Goal: Task Accomplishment & Management: Use online tool/utility

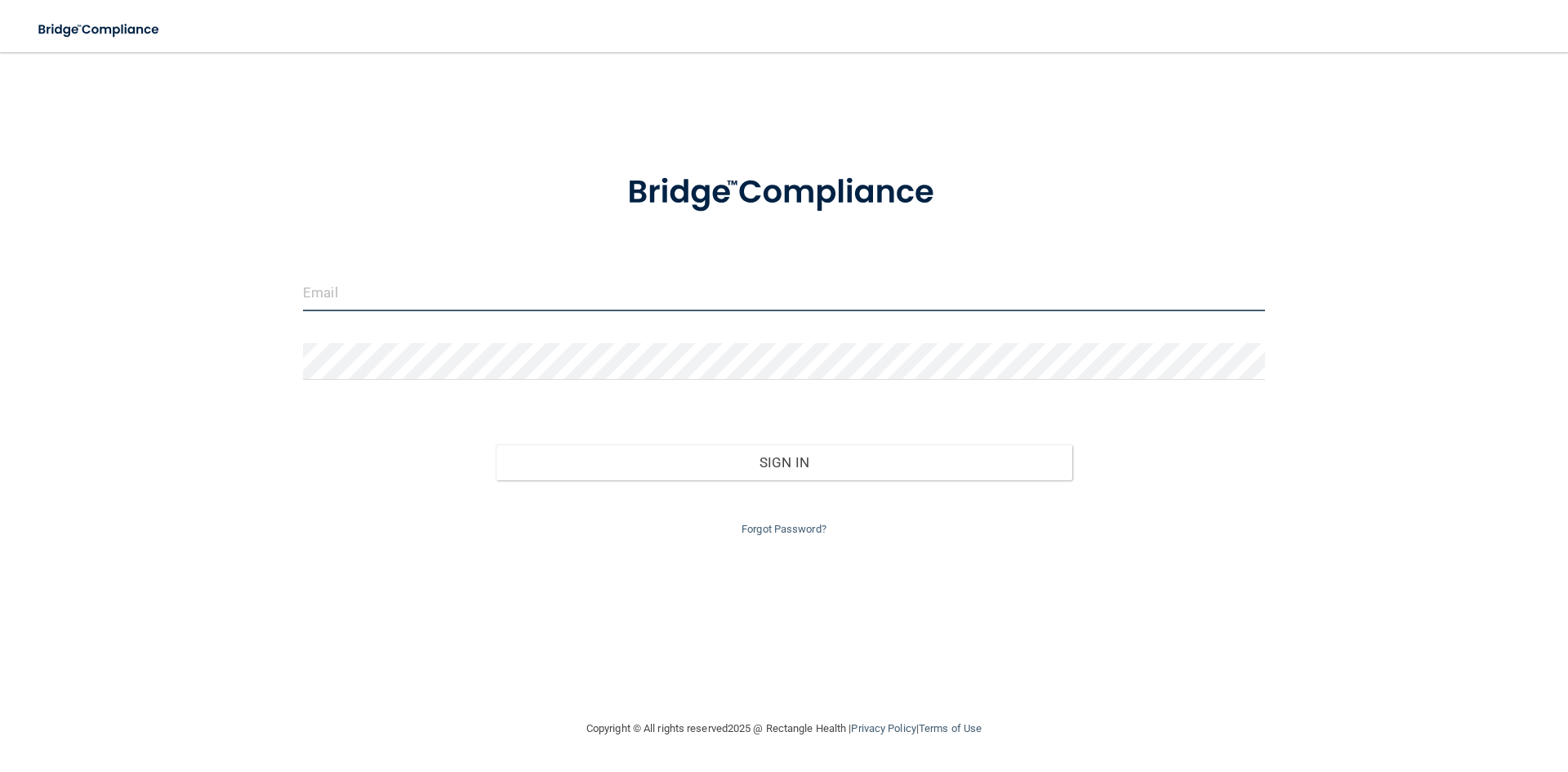
click at [652, 287] on input "email" at bounding box center [784, 292] width 963 height 36
type input "[PERSON_NAME][EMAIL_ADDRESS][DOMAIN_NAME]"
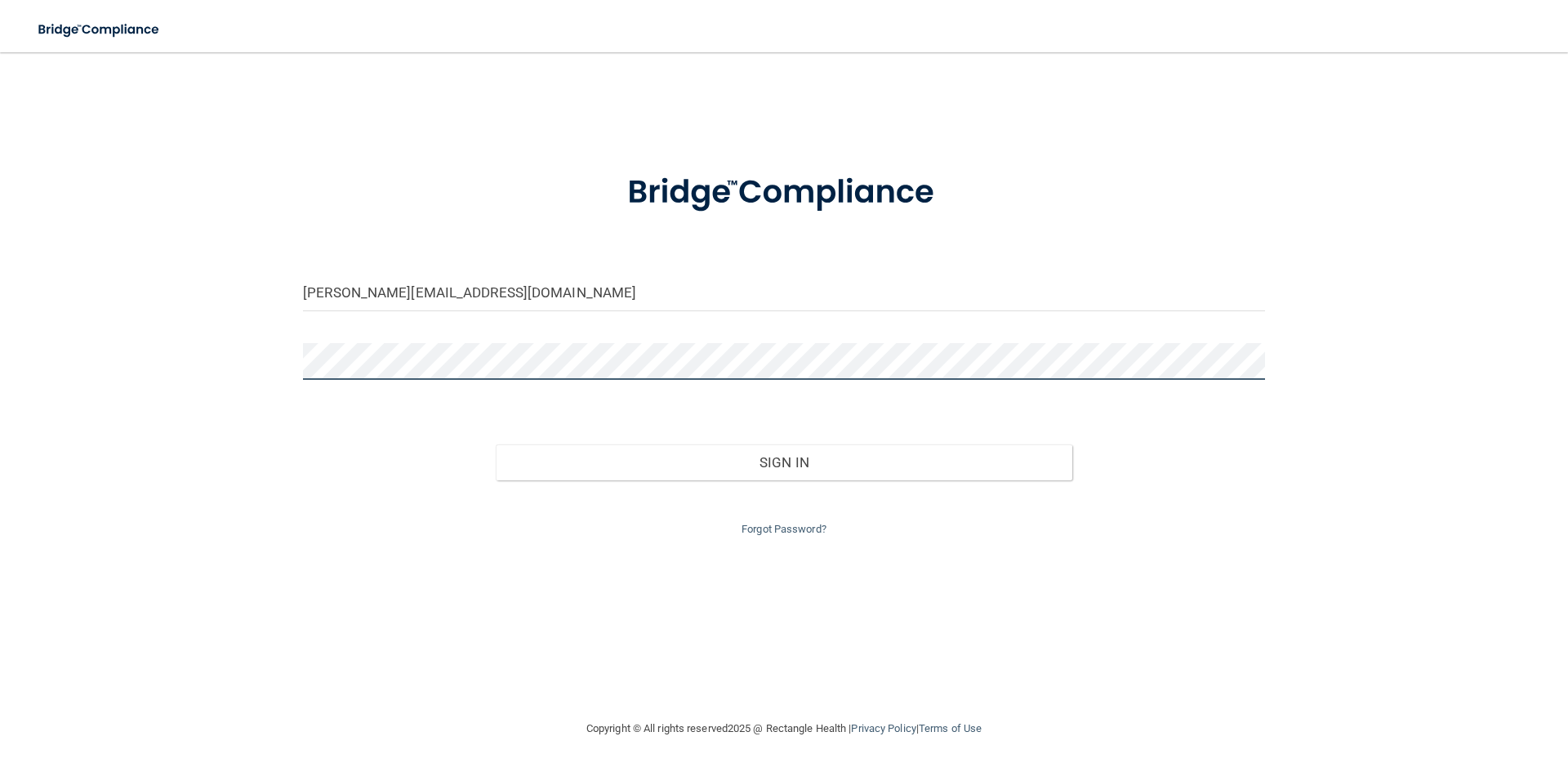
click at [496, 444] on button "Sign In" at bounding box center [784, 462] width 578 height 36
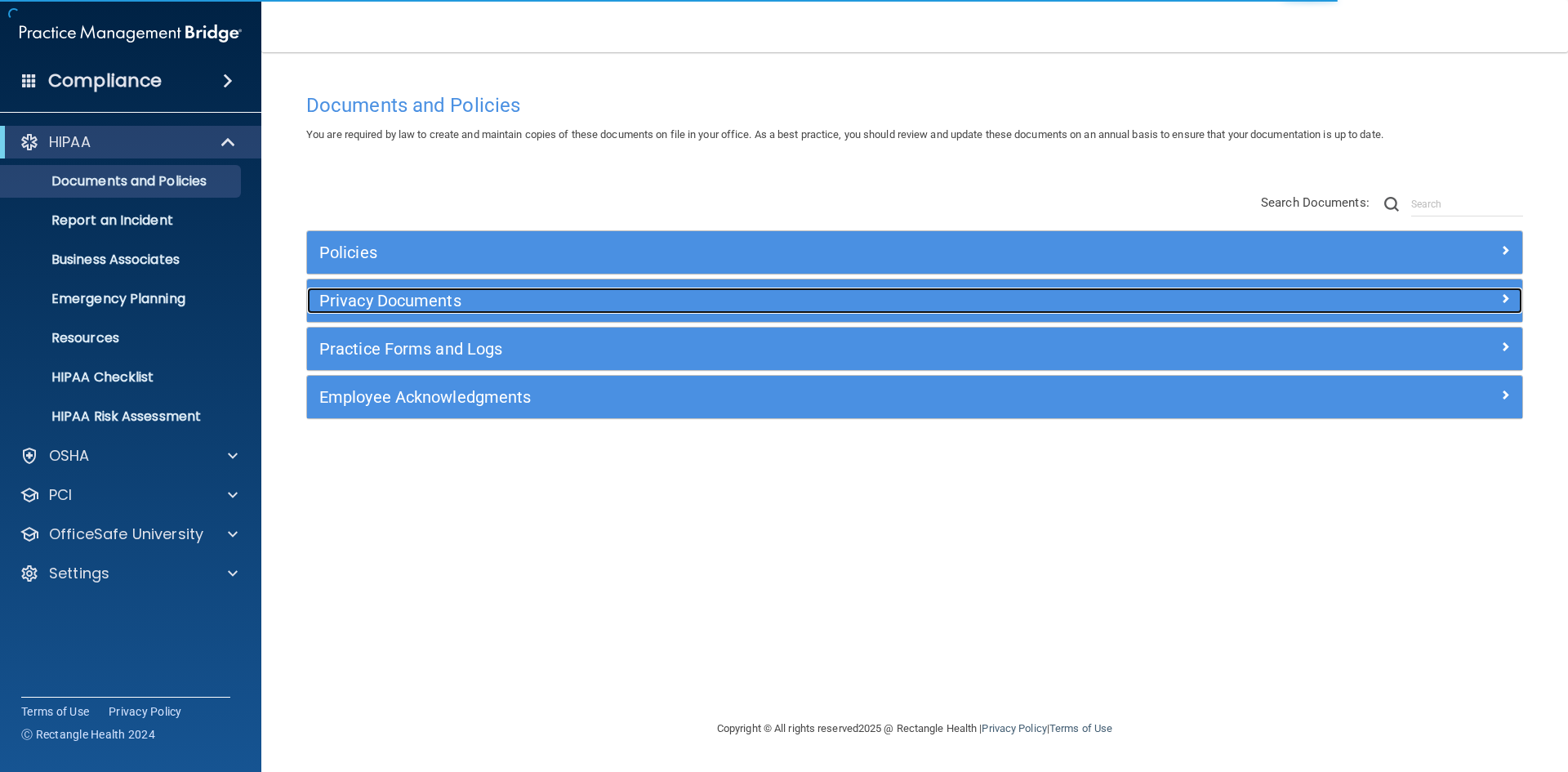
click at [427, 299] on h5 "Privacy Documents" at bounding box center [762, 300] width 887 height 18
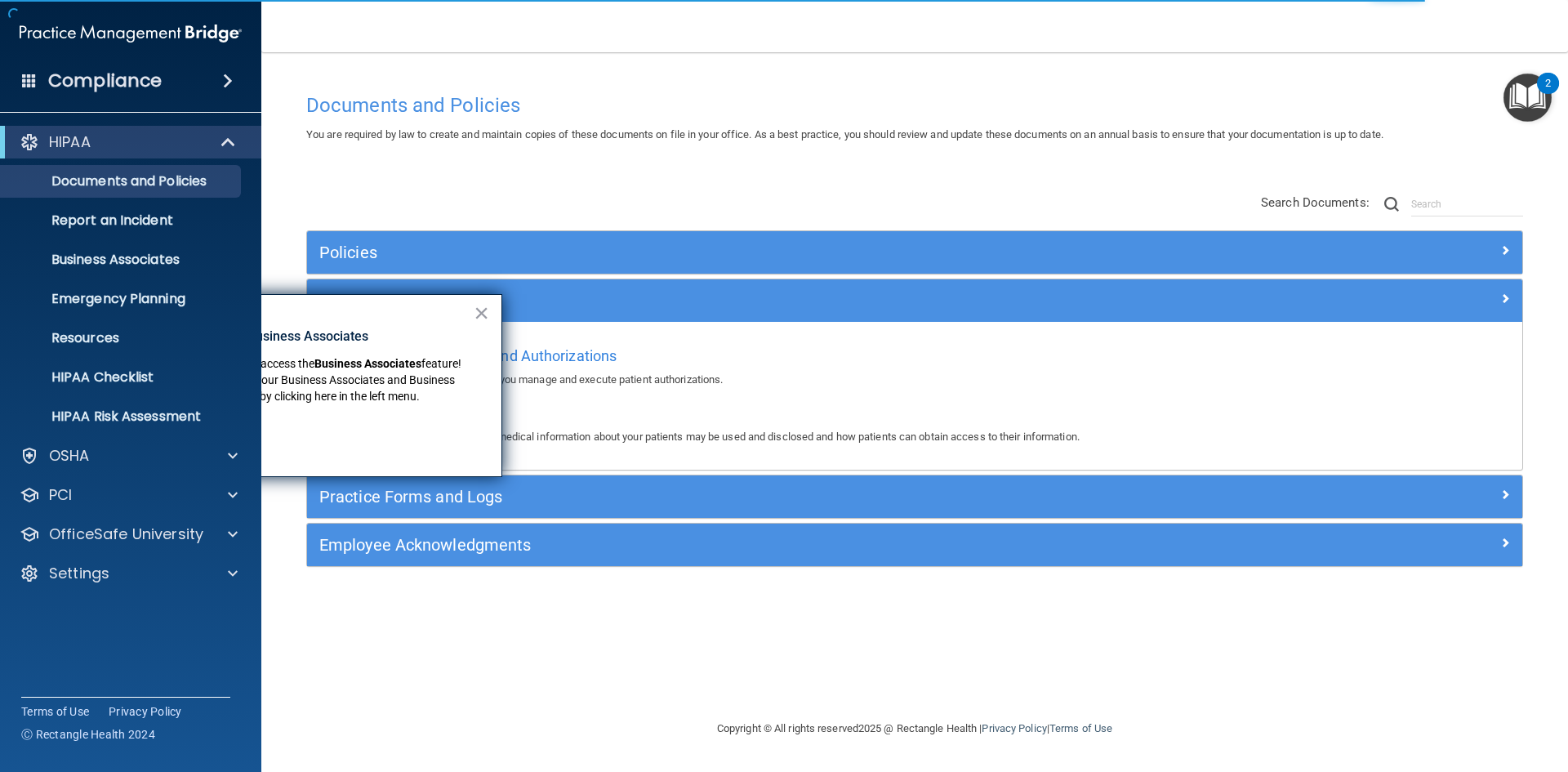
click at [739, 666] on div "Documents and Policies You are required by law to create and maintain copies of…" at bounding box center [915, 402] width 1241 height 634
click at [480, 306] on button "×" at bounding box center [482, 312] width 16 height 26
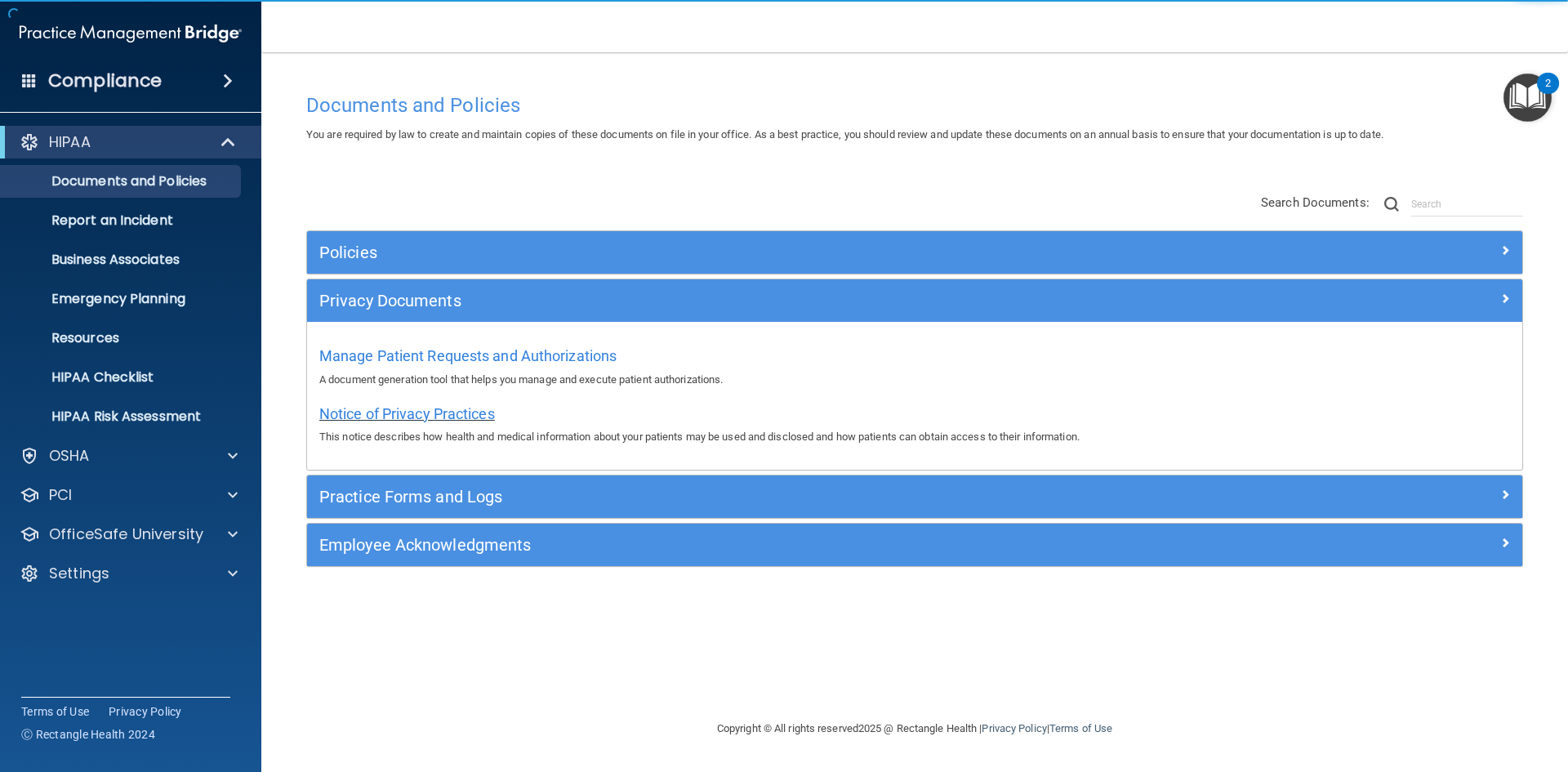
click at [450, 420] on span "Notice of Privacy Practices" at bounding box center [406, 413] width 176 height 17
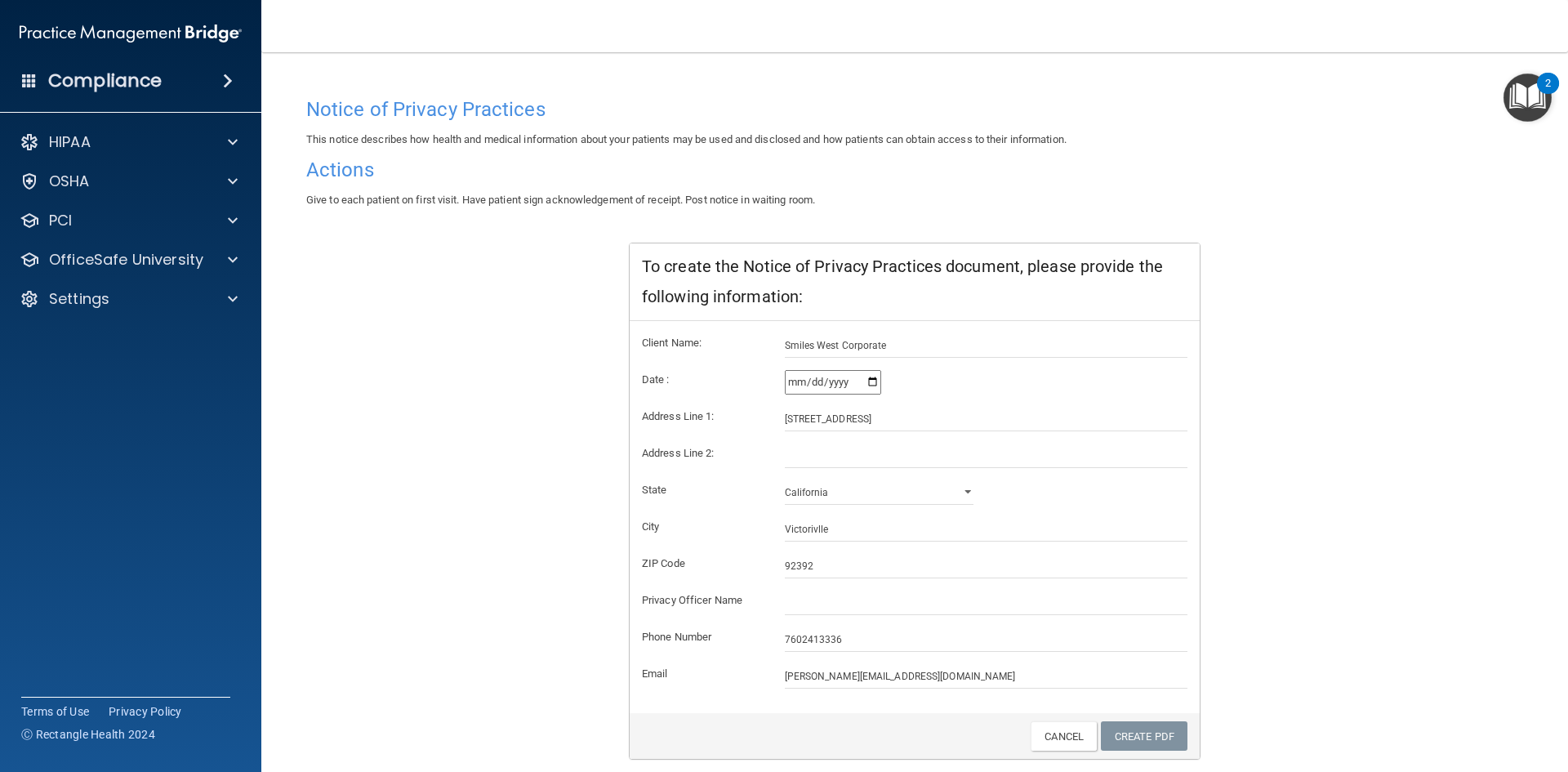
scroll to position [134, 0]
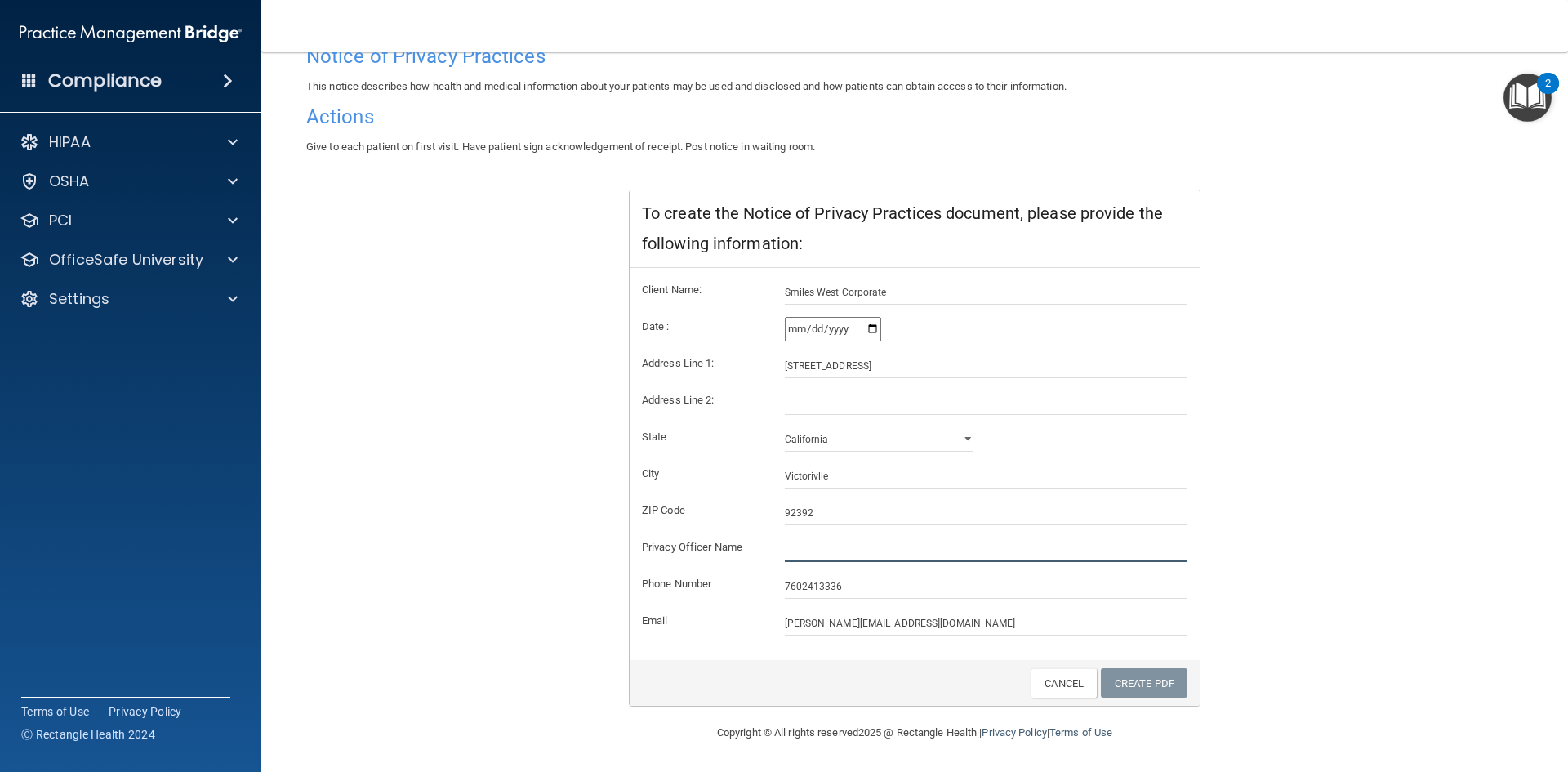
click at [817, 539] on input "text" at bounding box center [986, 549] width 403 height 25
click at [1175, 685] on link "Create PDF" at bounding box center [1144, 683] width 86 height 30
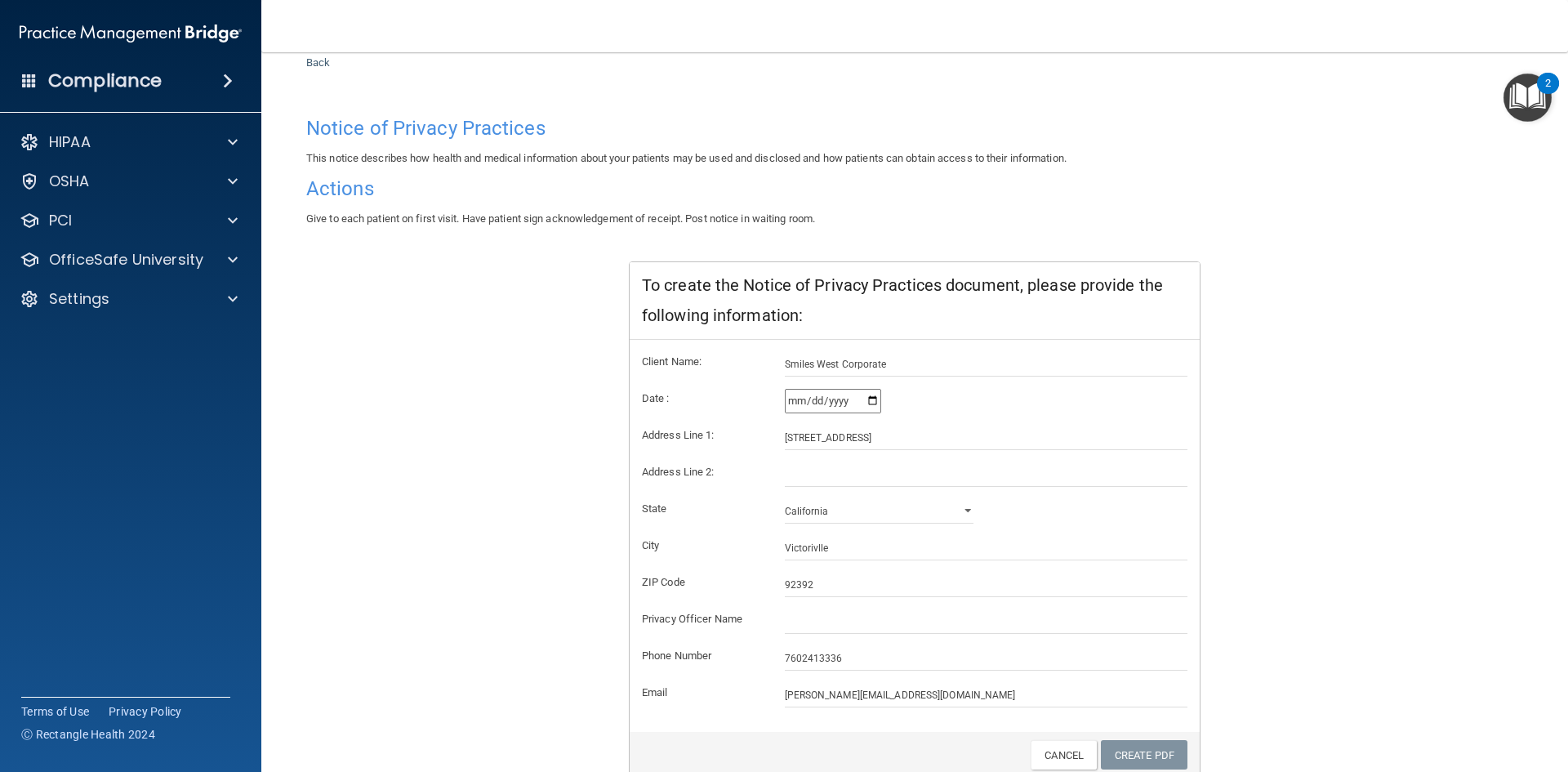
scroll to position [0, 0]
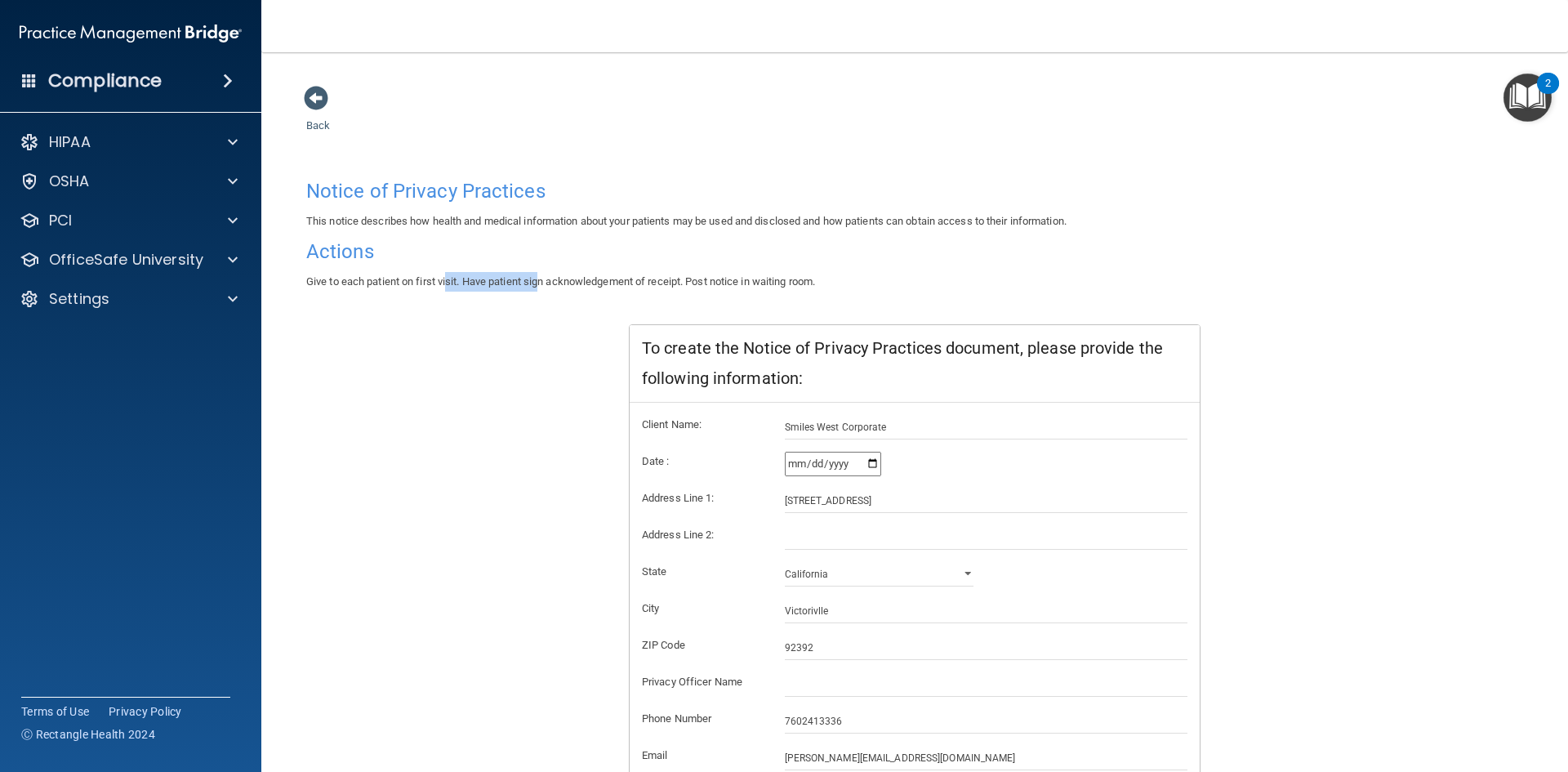
drag, startPoint x: 449, startPoint y: 279, endPoint x: 695, endPoint y: 290, distance: 246.2
click at [632, 282] on span "Give to each patient on first visit. Have patient sign acknowledgement of recei…" at bounding box center [560, 282] width 509 height 12
click at [605, 379] on div "Notice of Privacy Practices This notice describes how health and medical inform…" at bounding box center [915, 506] width 1217 height 670
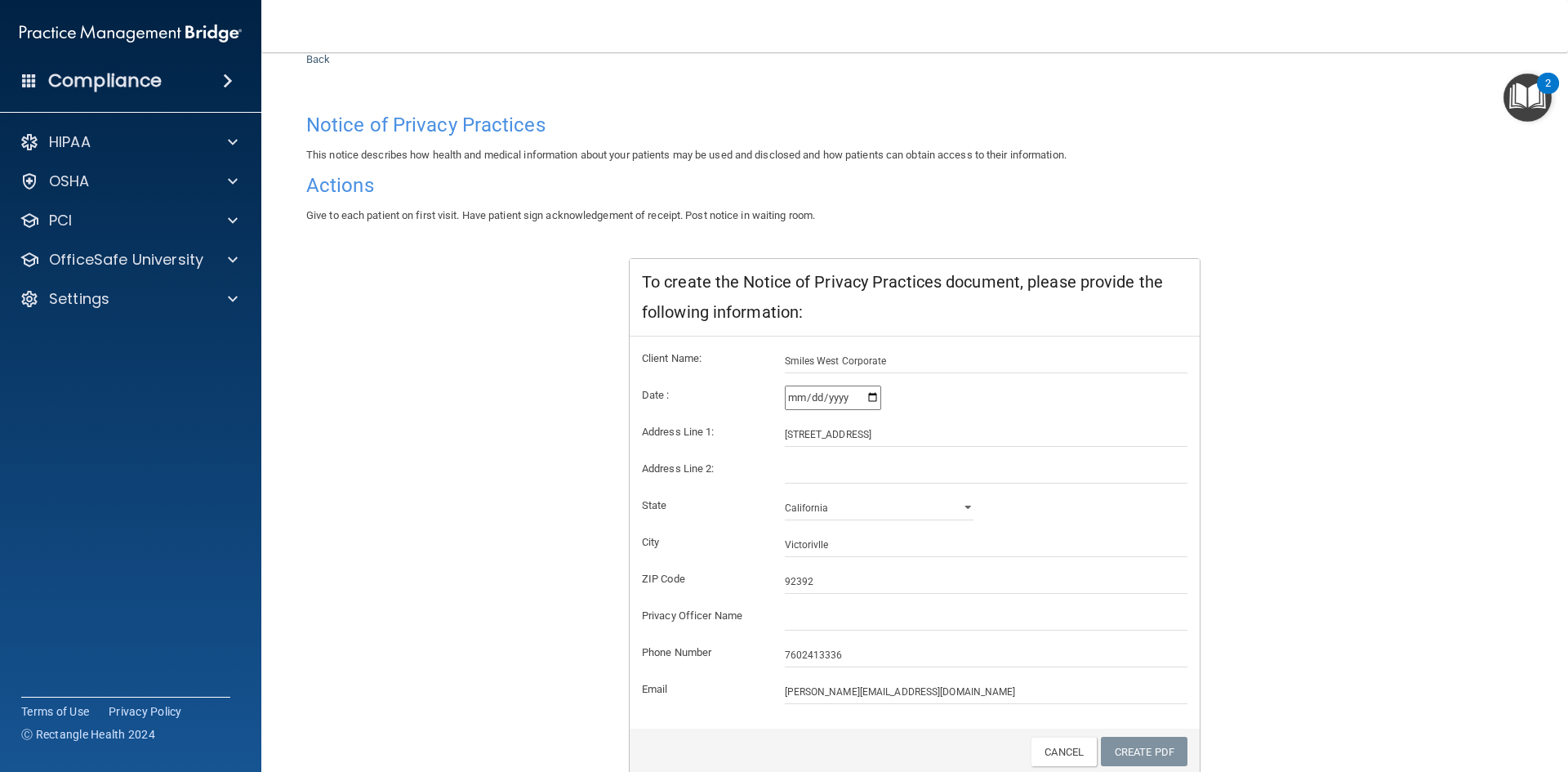
scroll to position [134, 0]
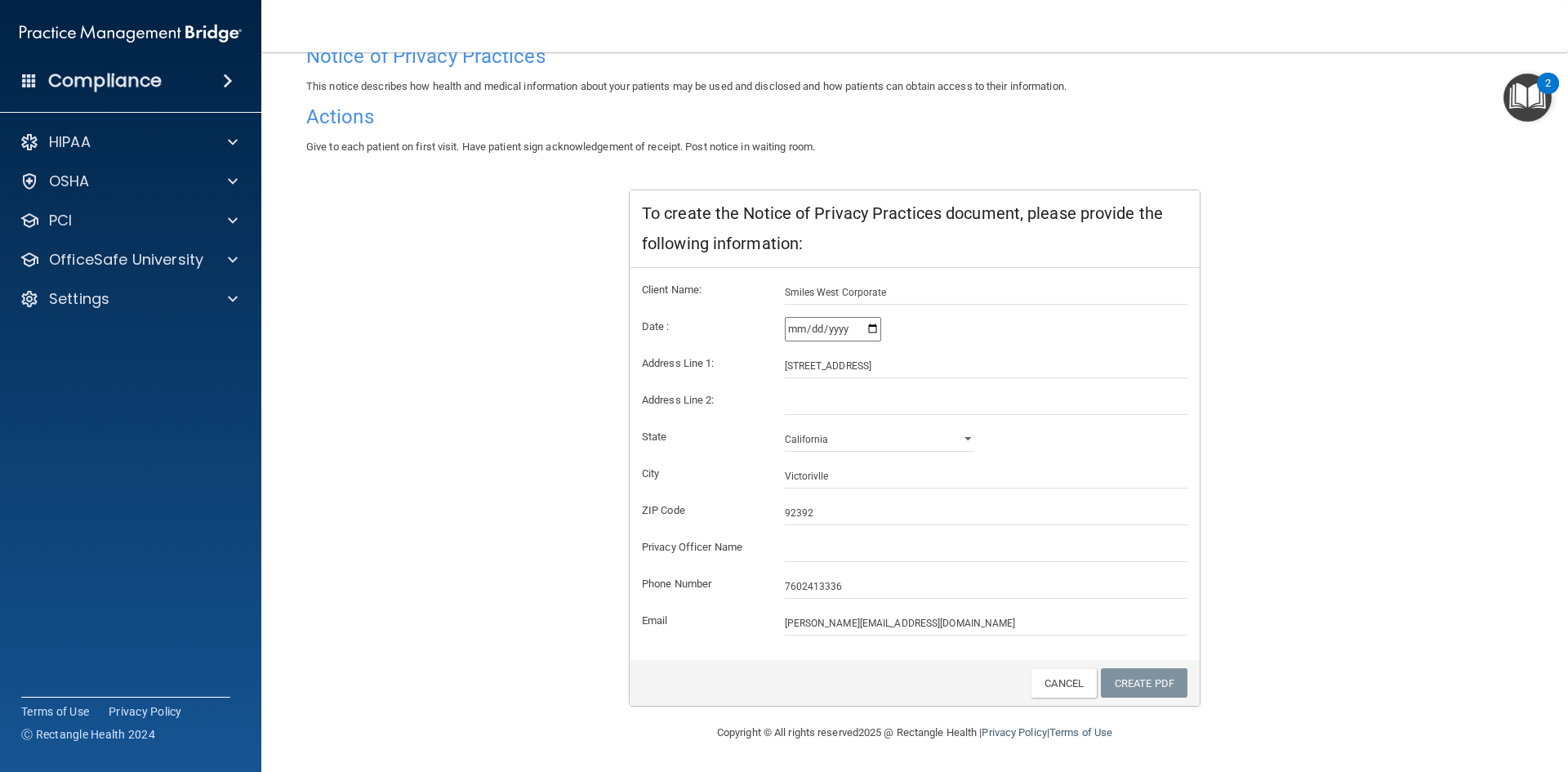
drag, startPoint x: 810, startPoint y: 568, endPoint x: 813, endPoint y: 576, distance: 8.5
click at [811, 568] on form "Client Name: Smiles West Corporate Date : [DATE] Address Line 1: [STREET_ADDRES…" at bounding box center [915, 458] width 546 height 355
click at [832, 593] on input "7602413336" at bounding box center [986, 586] width 403 height 25
click at [840, 562] on form "Client Name: Smiles West Corporate Date : [DATE] Address Line 1: [STREET_ADDRES…" at bounding box center [915, 458] width 546 height 355
click at [1138, 683] on link "Create PDF" at bounding box center [1144, 683] width 86 height 30
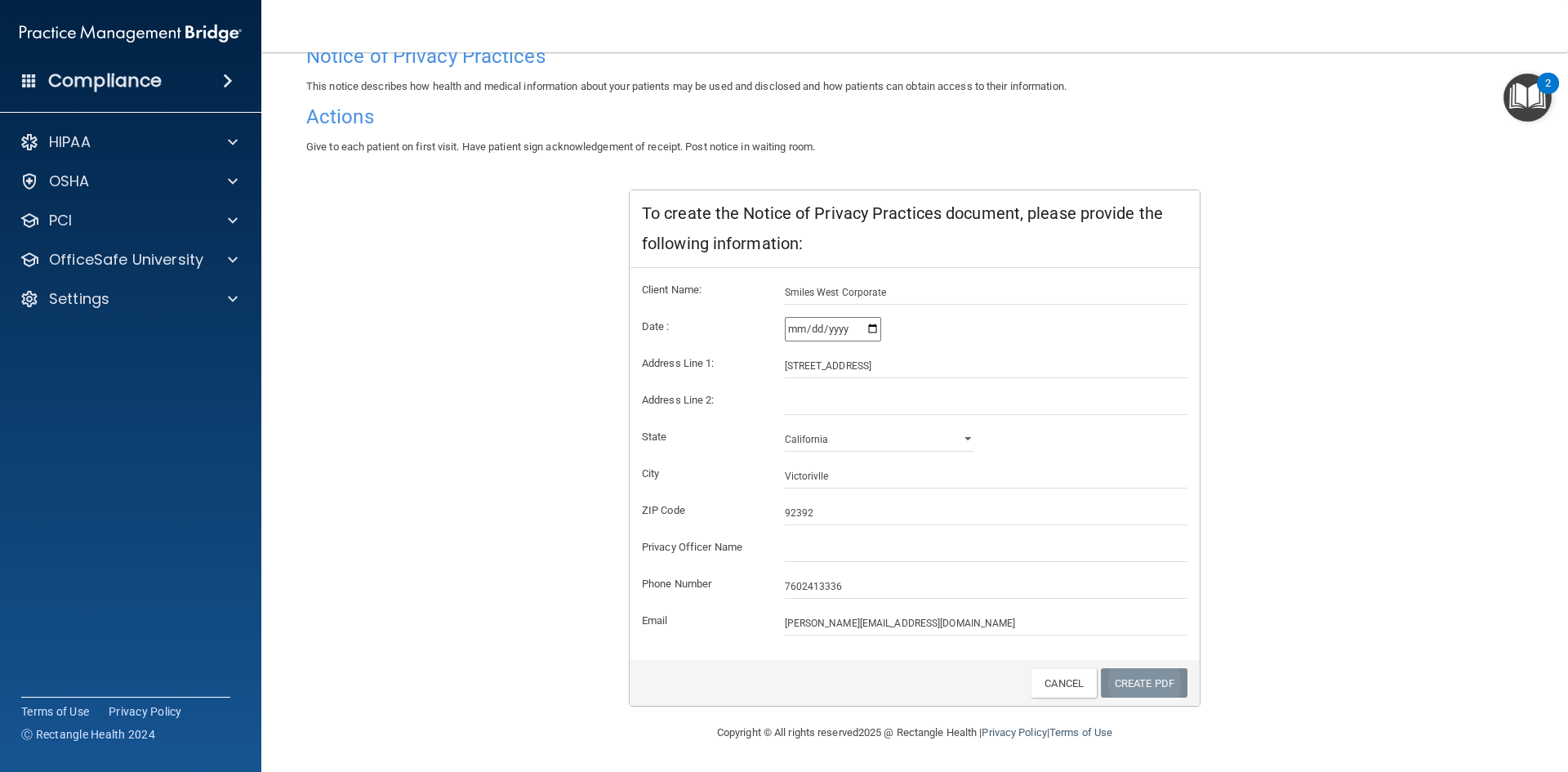
click at [1138, 683] on link "Create PDF" at bounding box center [1144, 683] width 86 height 30
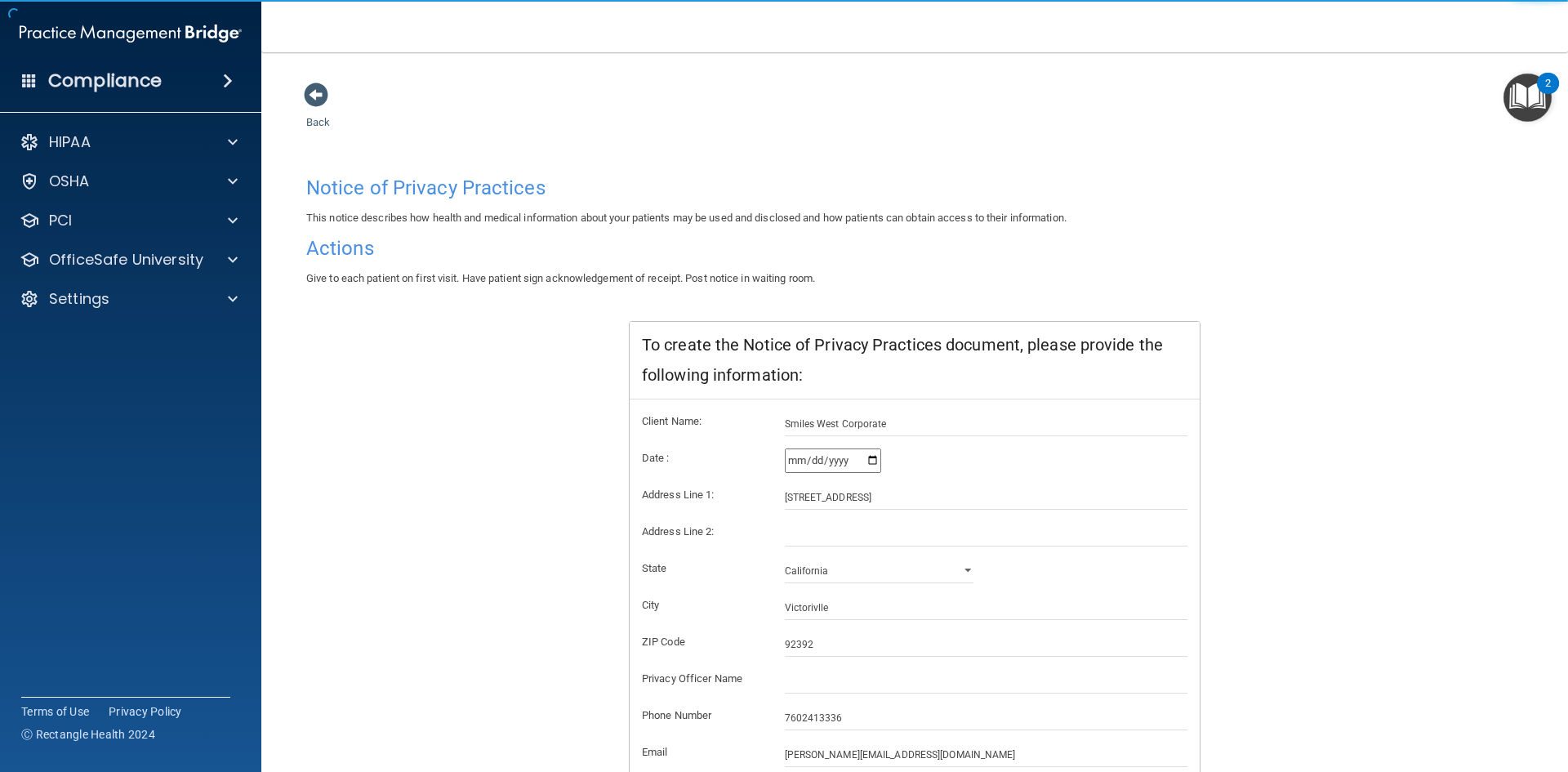
scroll to position [0, 0]
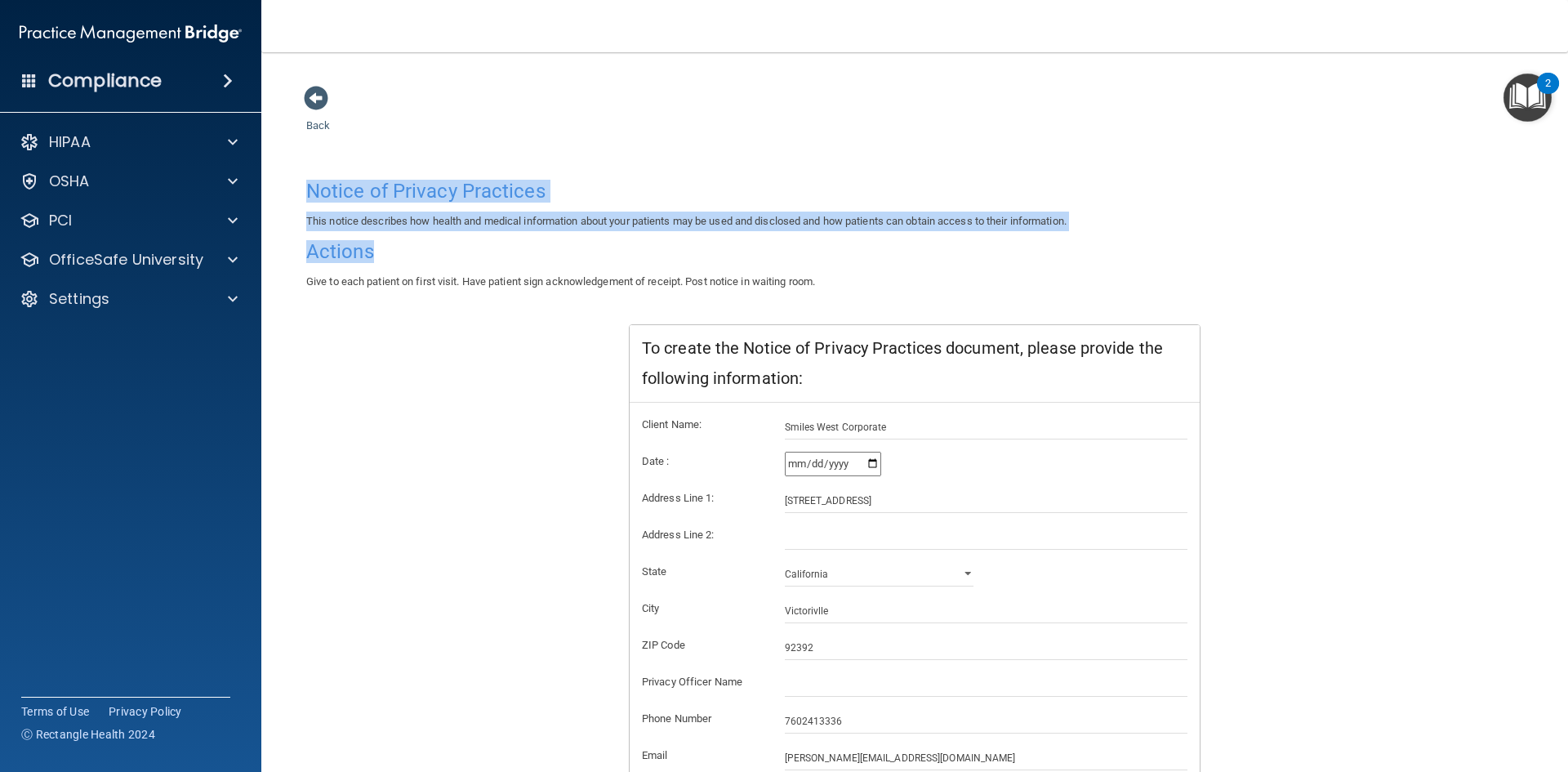
drag, startPoint x: 305, startPoint y: 181, endPoint x: 475, endPoint y: 263, distance: 188.7
click at [476, 254] on div "Notice of Privacy Practices This notice describes how health and medical inform…" at bounding box center [915, 232] width 1241 height 120
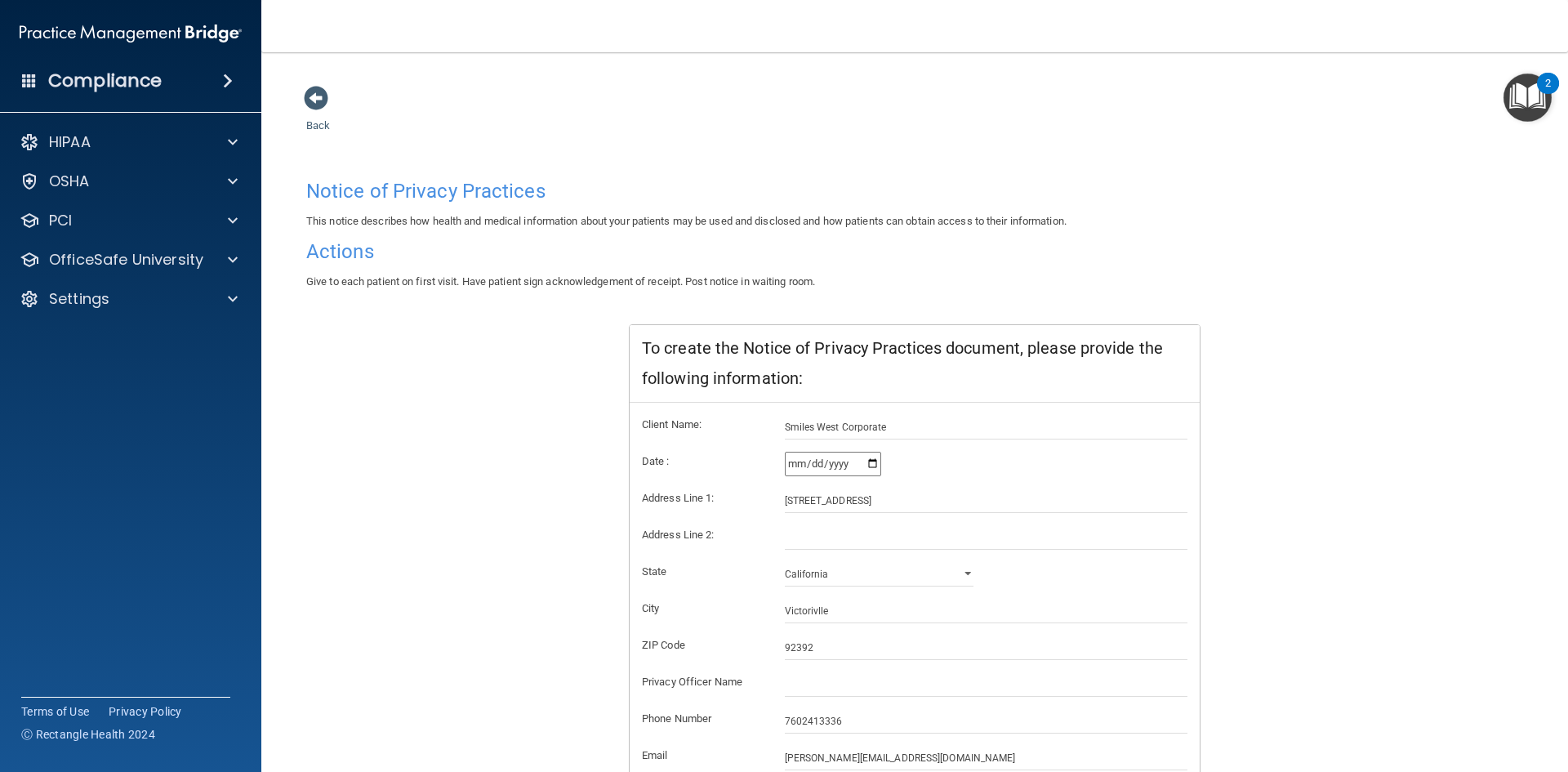
click at [454, 292] on div "Notice of Privacy Practices This notice describes how health and medical inform…" at bounding box center [915, 506] width 1217 height 670
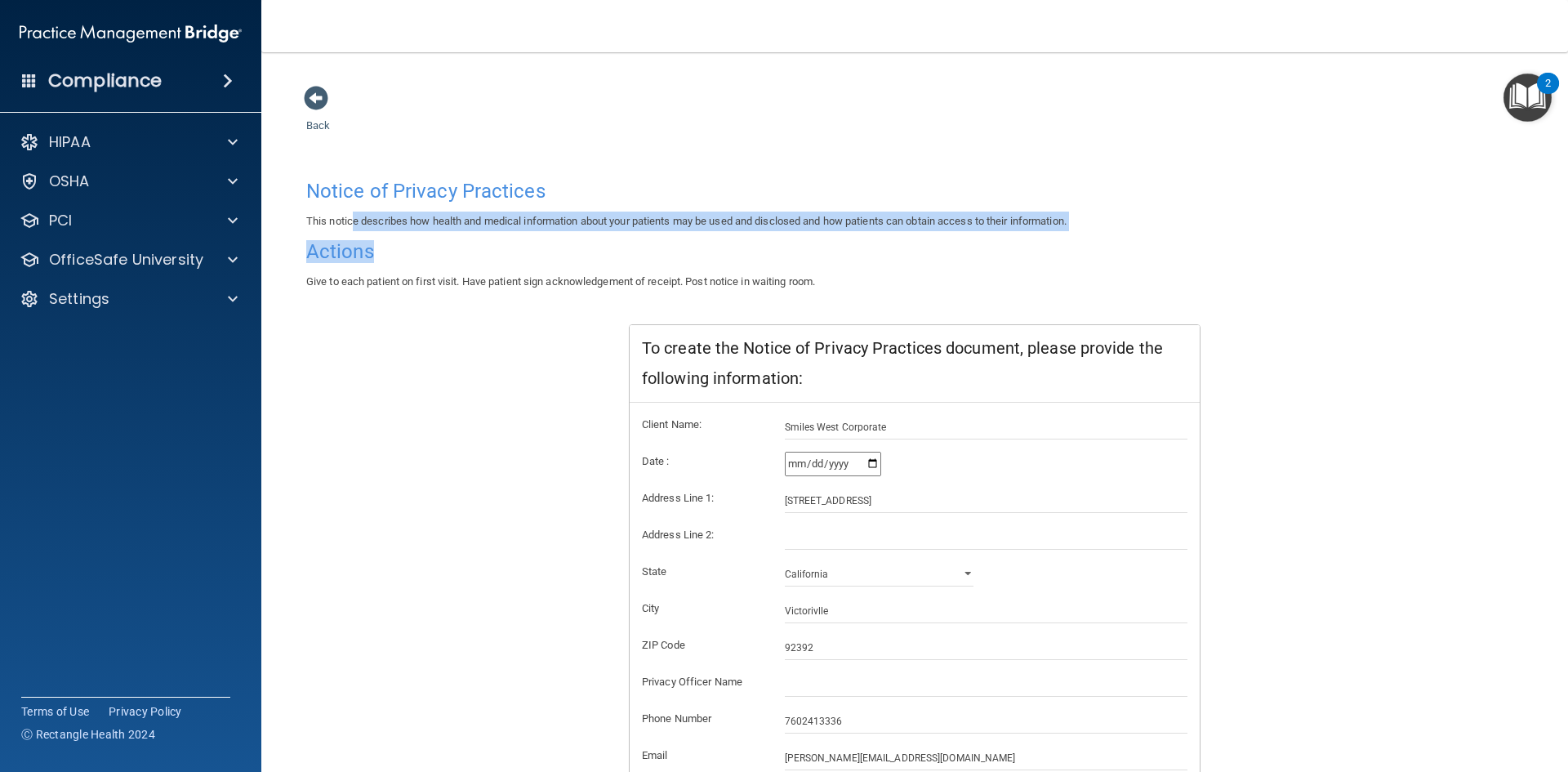
drag, startPoint x: 356, startPoint y: 221, endPoint x: 866, endPoint y: 283, distance: 513.8
click at [786, 264] on div "Notice of Privacy Practices This notice describes how health and medical inform…" at bounding box center [915, 232] width 1241 height 120
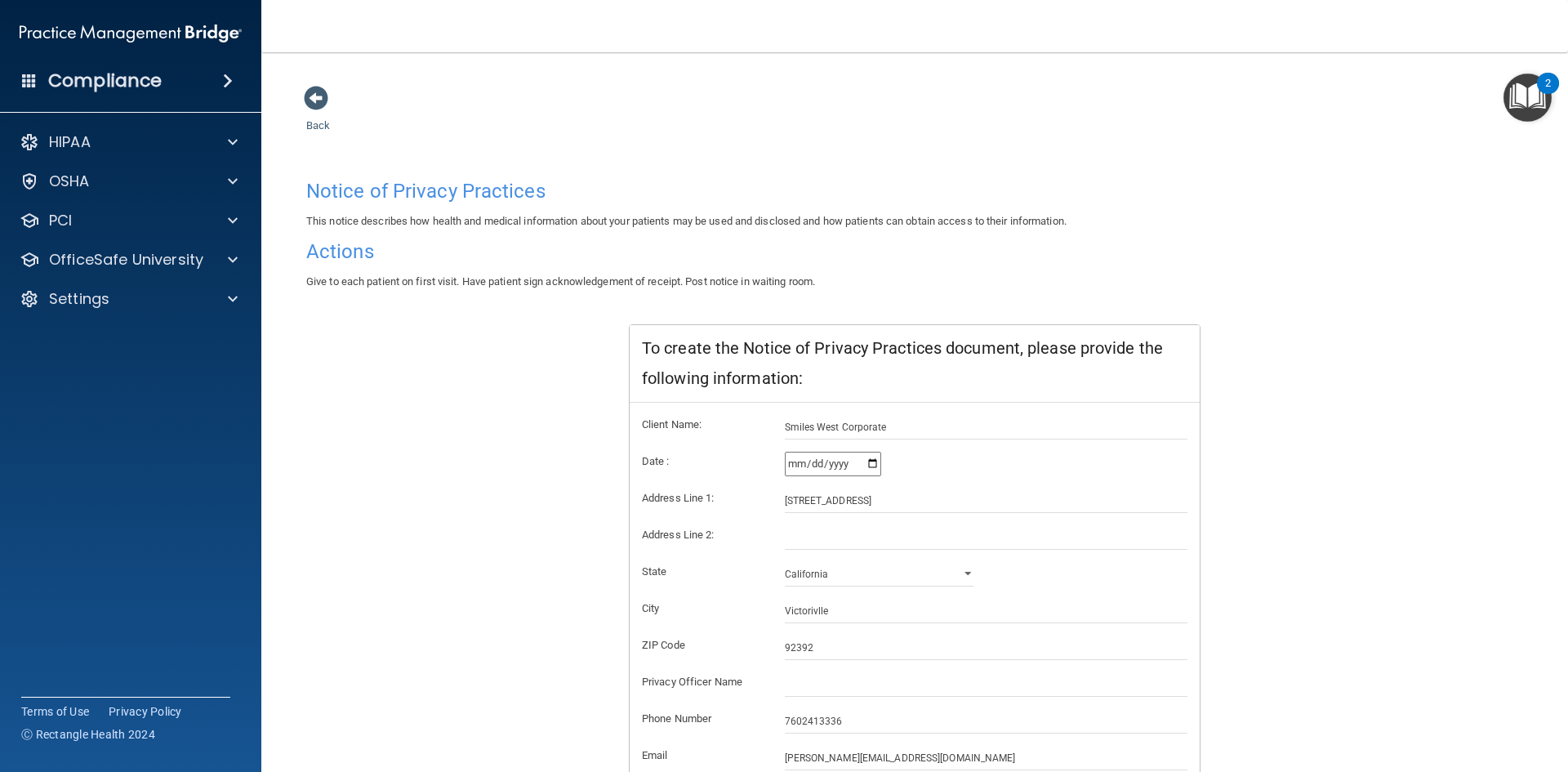
click at [433, 348] on div "Notice of Privacy Practices This notice describes how health and medical inform…" at bounding box center [915, 506] width 1217 height 670
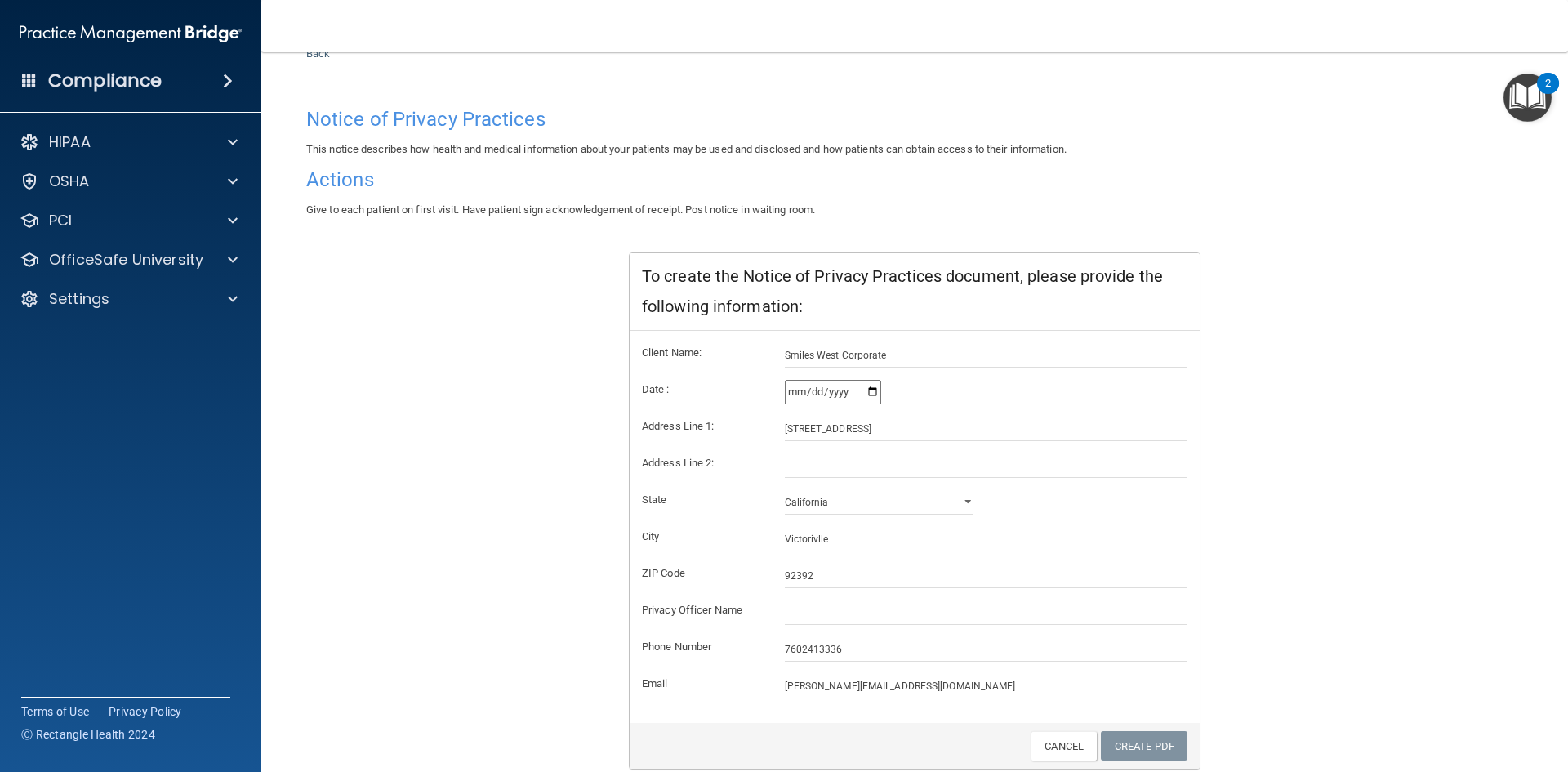
scroll to position [134, 0]
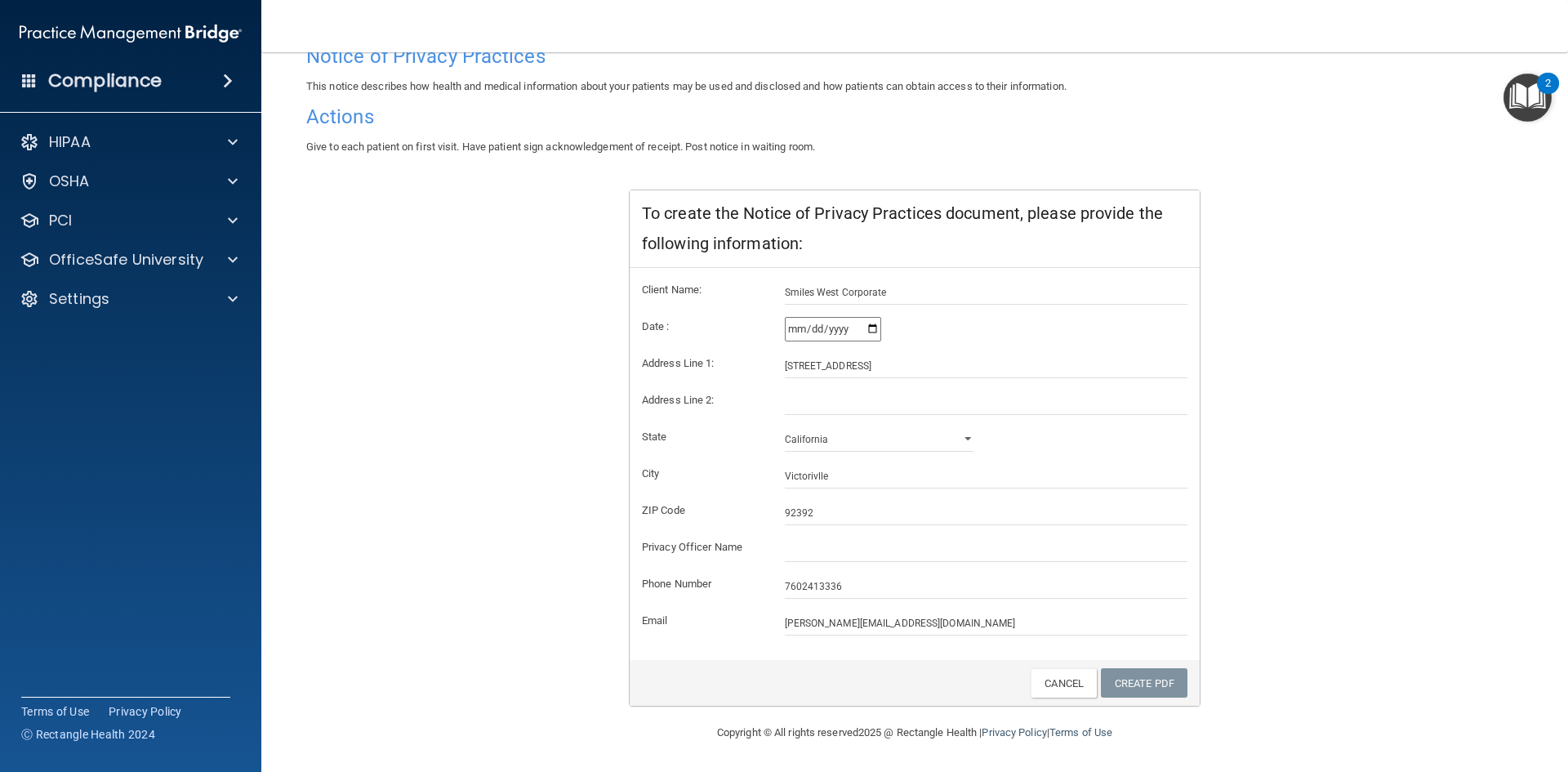
drag, startPoint x: 1321, startPoint y: 329, endPoint x: 1267, endPoint y: 362, distance: 63.3
click at [1319, 329] on div "Notice of Privacy Practices This notice describes how health and medical inform…" at bounding box center [915, 371] width 1217 height 670
click at [877, 679] on div at bounding box center [915, 683] width 546 height 30
click at [884, 619] on input "[PERSON_NAME][EMAIL_ADDRESS][DOMAIN_NAME]" at bounding box center [986, 623] width 403 height 25
click at [876, 561] on input "text" at bounding box center [986, 549] width 403 height 25
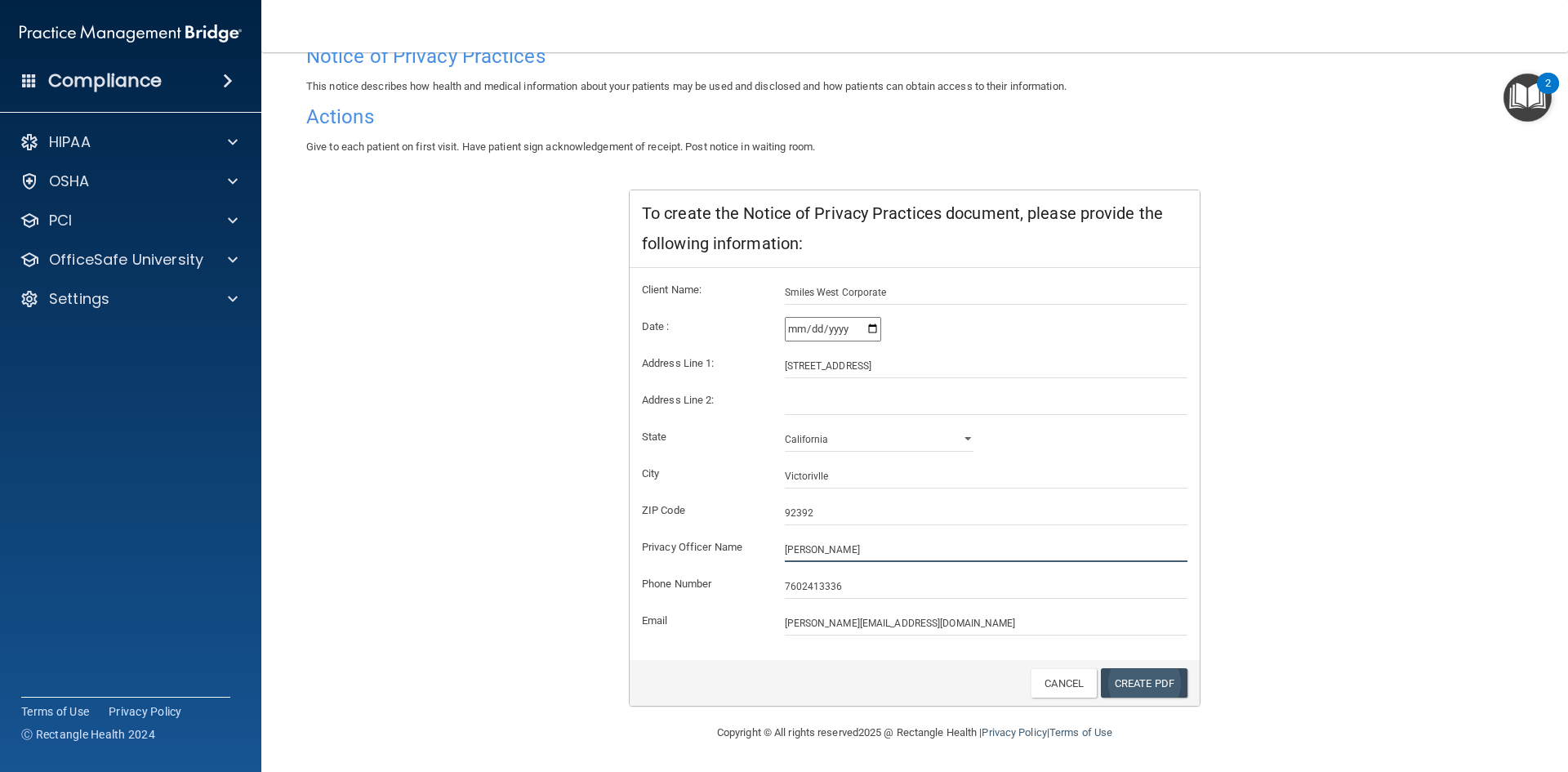
type input "[PERSON_NAME]"
click at [1137, 688] on link "Create PDF" at bounding box center [1144, 683] width 86 height 30
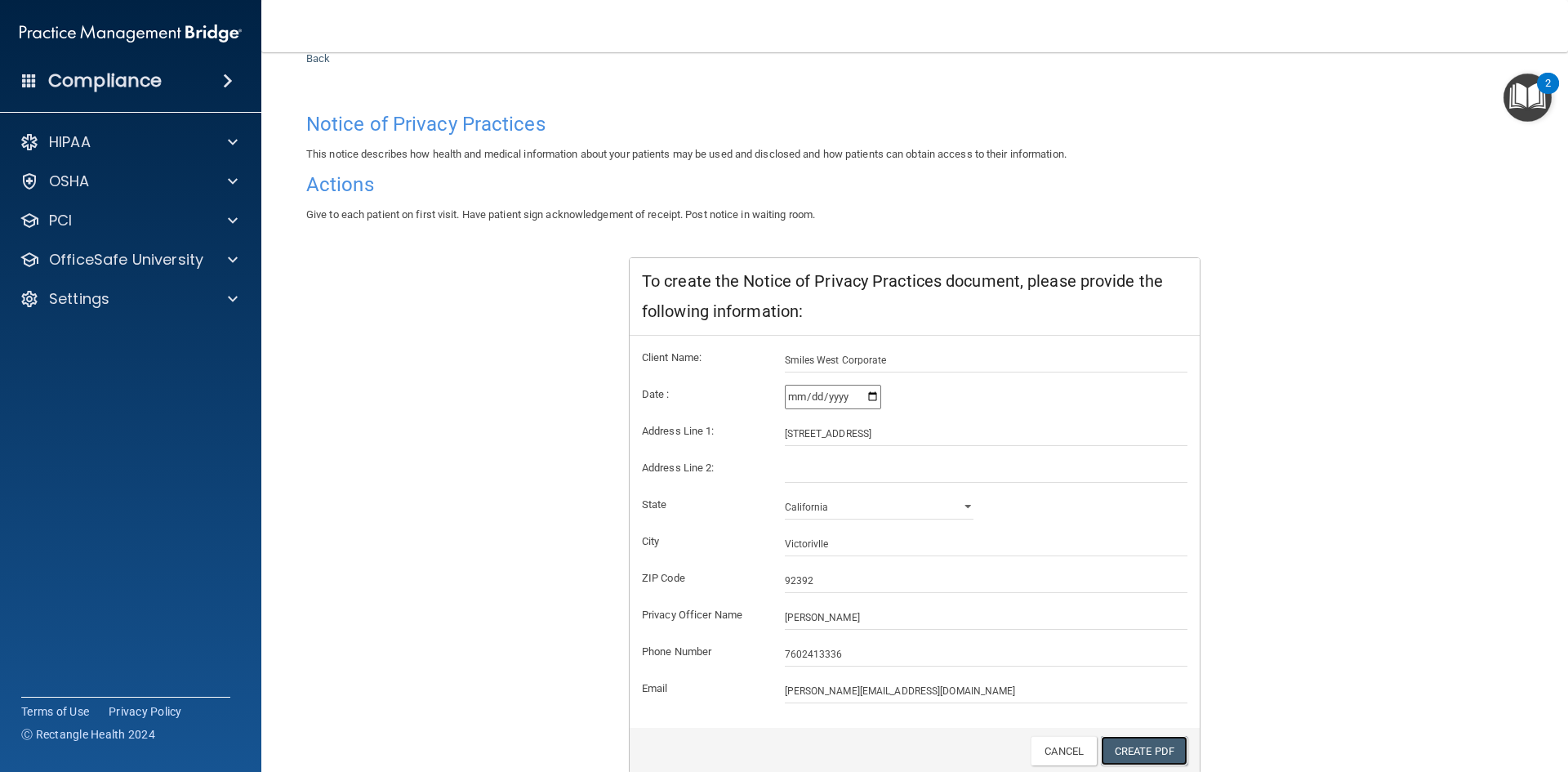
scroll to position [0, 0]
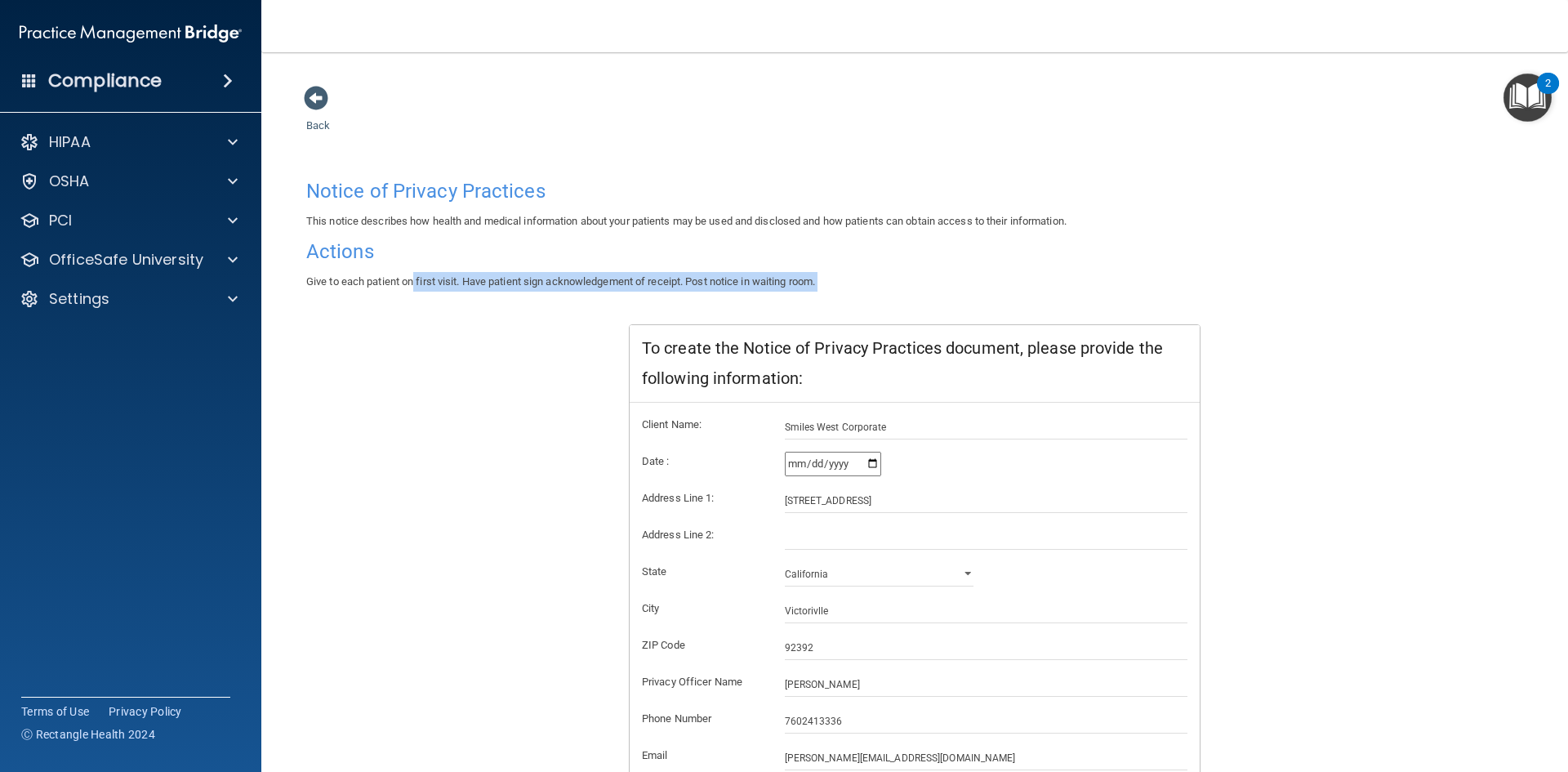
drag, startPoint x: 324, startPoint y: 293, endPoint x: 534, endPoint y: 297, distance: 210.0
click at [467, 288] on div "Notice of Privacy Practices This notice describes how health and medical inform…" at bounding box center [915, 506] width 1217 height 670
click at [485, 389] on div "Notice of Privacy Practices This notice describes how health and medical inform…" at bounding box center [915, 506] width 1217 height 670
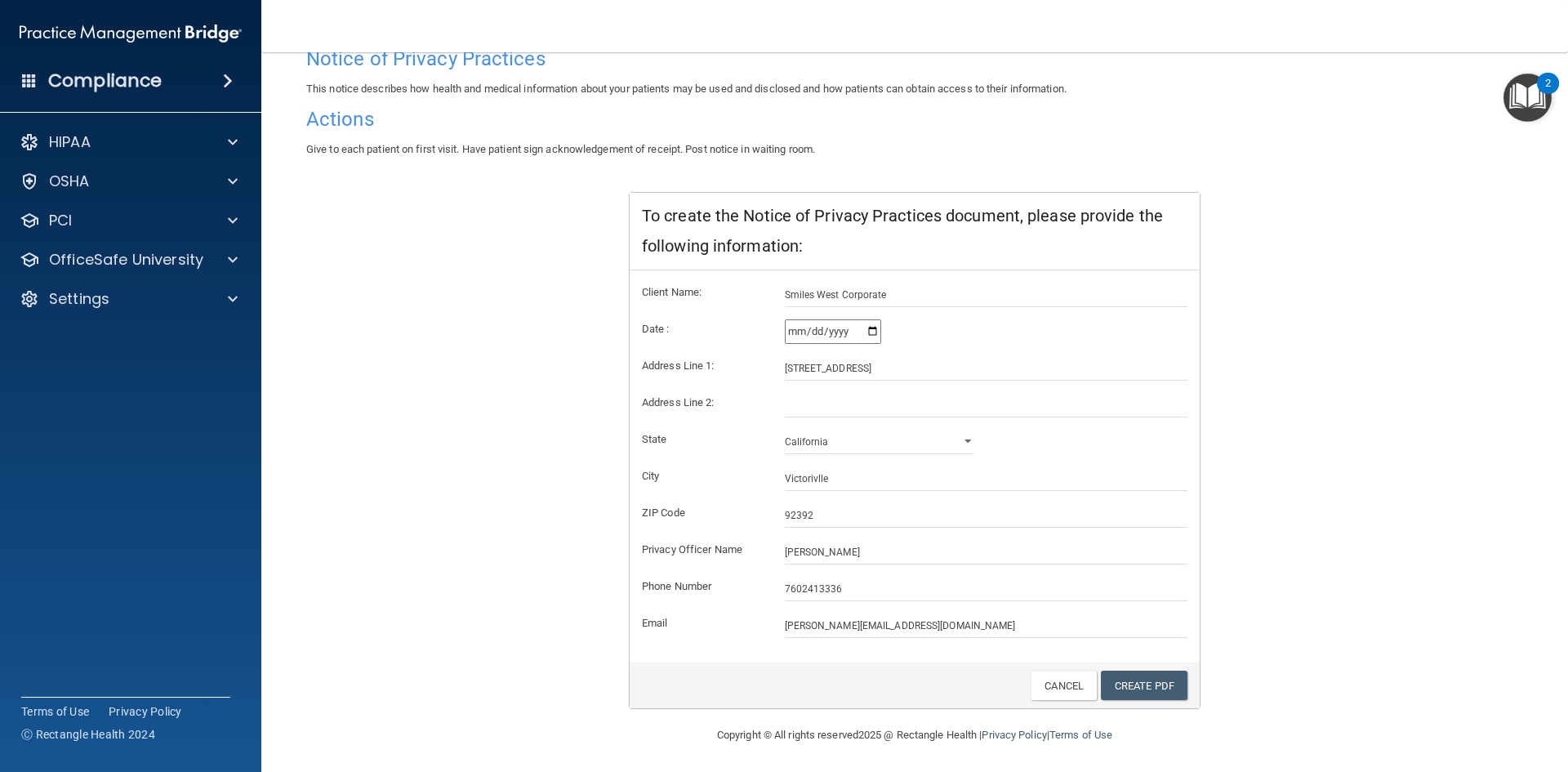
scroll to position [134, 0]
